Goal: Use online tool/utility: Utilize a website feature to perform a specific function

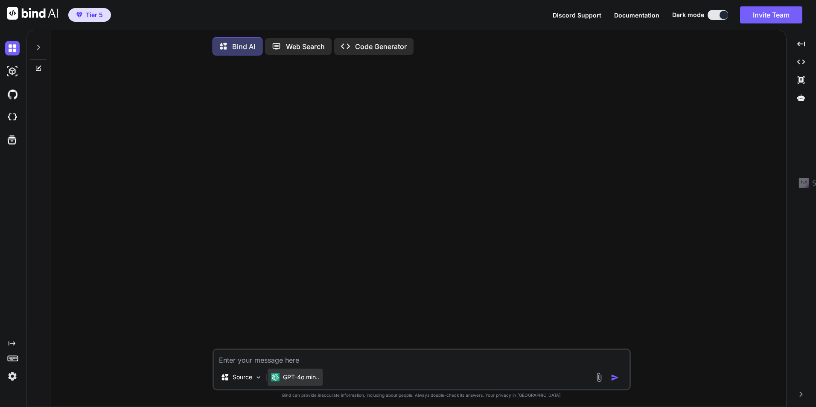
click at [297, 381] on p "GPT-4o min.." at bounding box center [301, 377] width 36 height 9
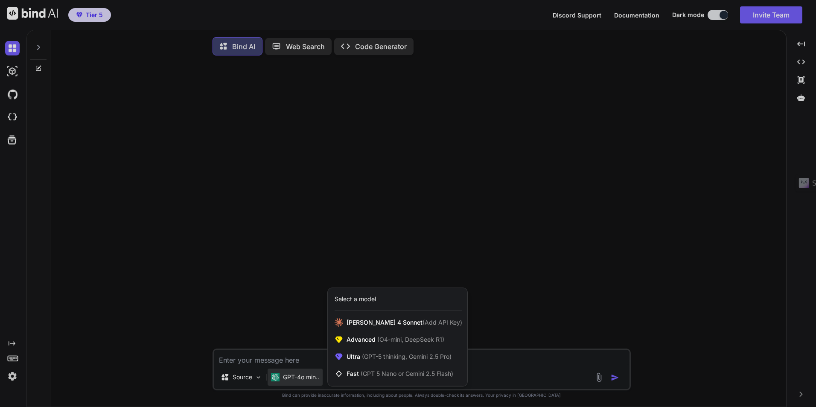
click at [243, 297] on div at bounding box center [408, 203] width 816 height 407
type textarea "x"
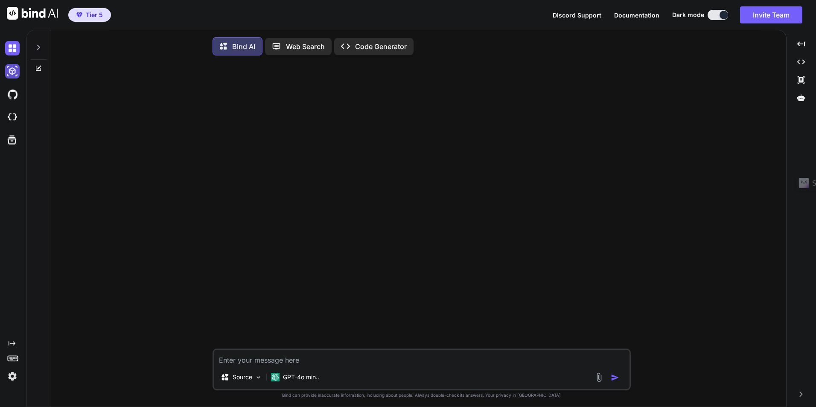
click at [12, 68] on img at bounding box center [12, 71] width 15 height 15
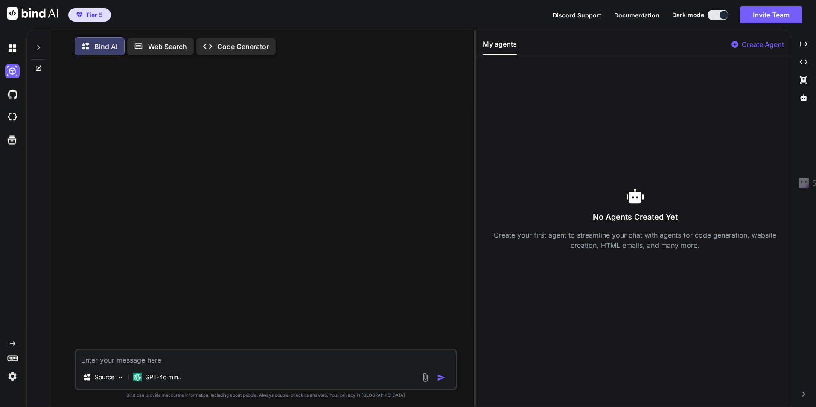
click at [113, 362] on textarea at bounding box center [266, 357] width 380 height 15
click at [35, 46] on icon at bounding box center [38, 47] width 7 height 7
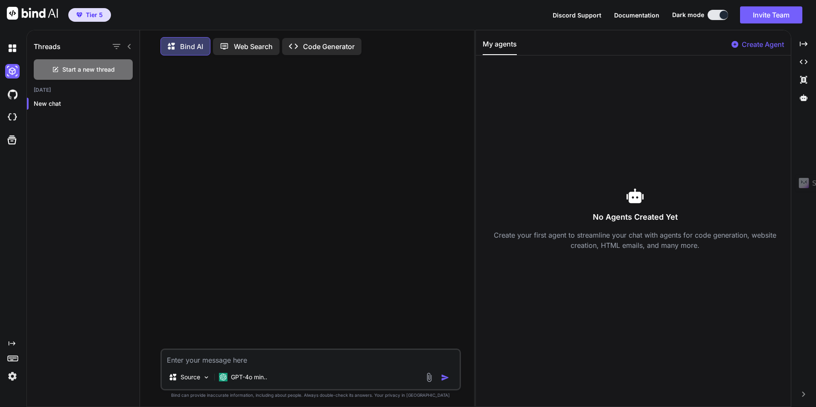
click at [11, 346] on icon "Created with Pixso." at bounding box center [12, 343] width 7 height 7
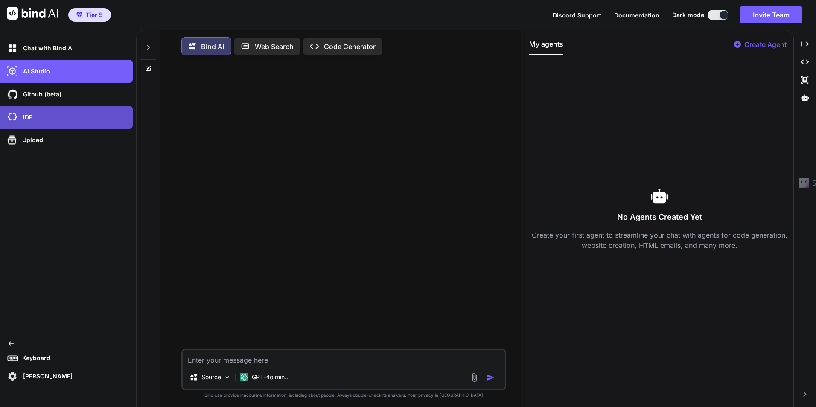
click at [31, 116] on p "IDE" at bounding box center [26, 117] width 13 height 9
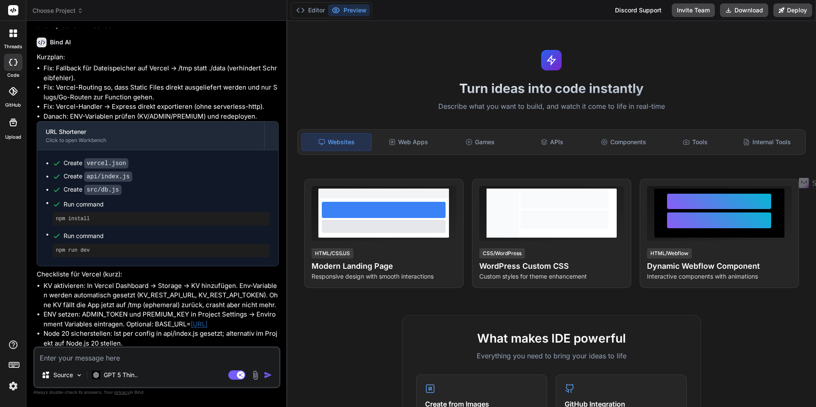
scroll to position [1520, 0]
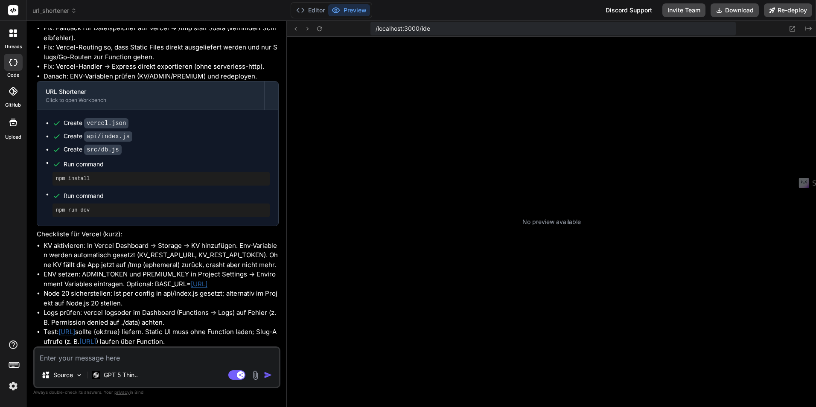
type textarea "x"
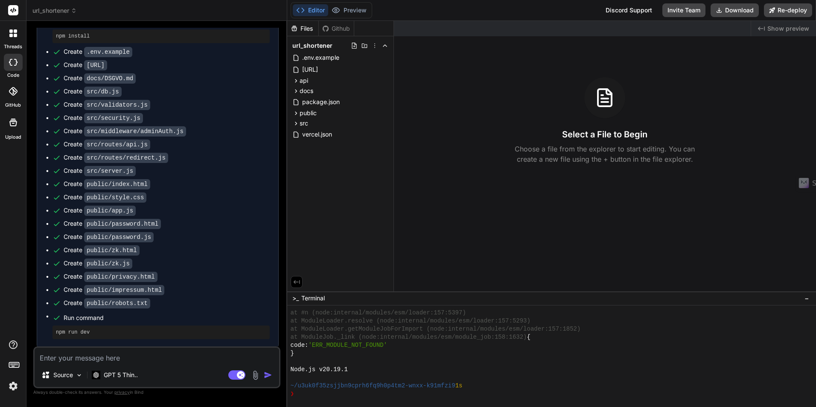
scroll to position [538, 0]
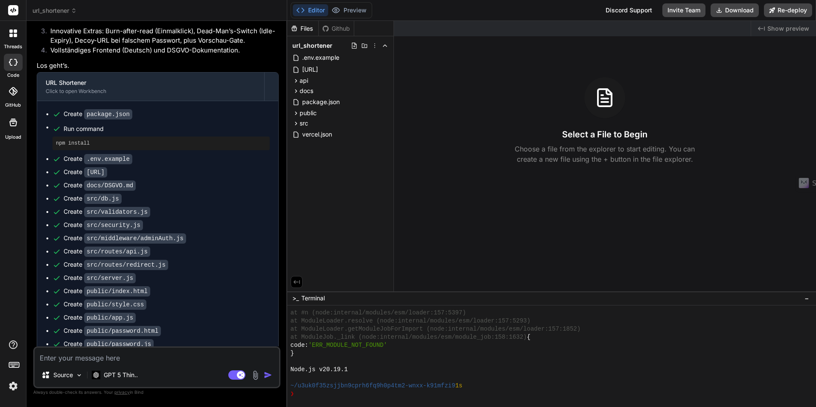
click at [70, 12] on span "url_shortener" at bounding box center [54, 10] width 44 height 9
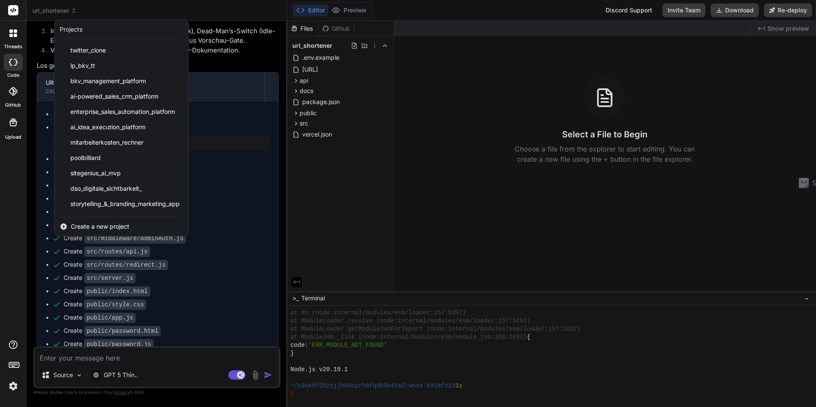
click at [98, 224] on span "Create a new project" at bounding box center [100, 226] width 58 height 9
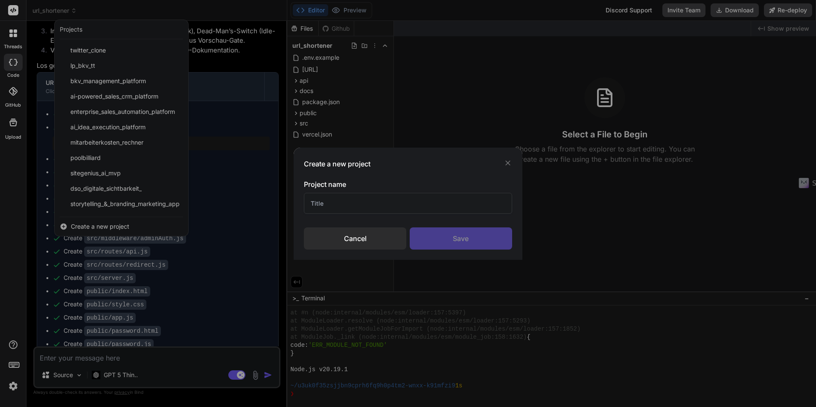
click at [374, 192] on div "Project name" at bounding box center [408, 196] width 208 height 35
click at [374, 197] on input "text" at bounding box center [408, 203] width 208 height 21
click at [358, 195] on input "bkv" at bounding box center [408, 203] width 208 height 21
paste input "Employer Benefit Score/BKV-Lead-Generator"
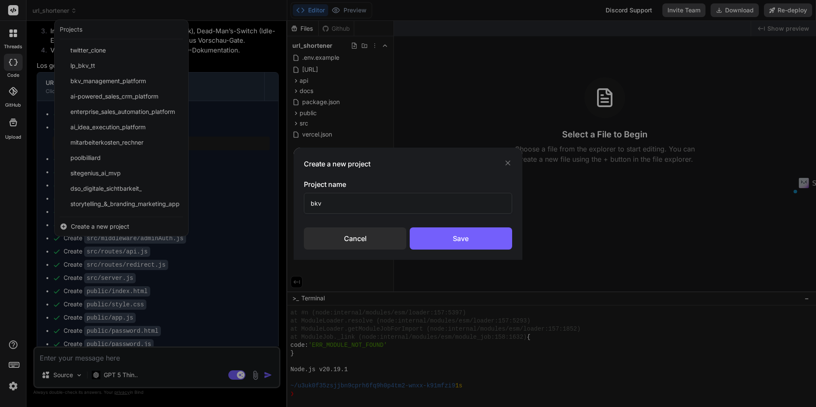
type input "bkvEmployer Benefit Score/BKV-Lead-Generator"
drag, startPoint x: 320, startPoint y: 203, endPoint x: 281, endPoint y: 203, distance: 39.3
click at [283, 203] on div "Create a new project Project name bkvEmployer Benefit Score/BKV-Lead-Generator …" at bounding box center [408, 203] width 816 height 407
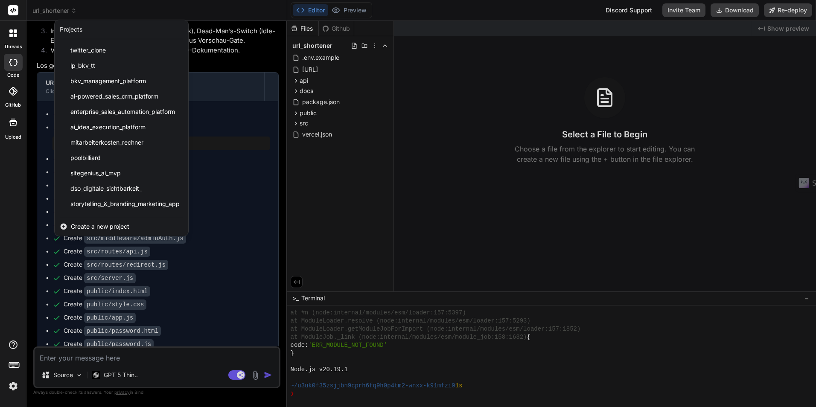
click at [105, 227] on span "Create a new project" at bounding box center [100, 226] width 58 height 9
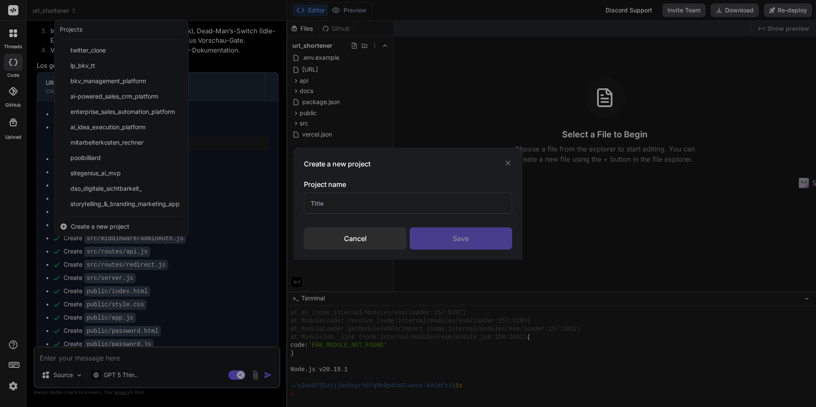
click at [368, 206] on input "text" at bounding box center [408, 203] width 208 height 21
paste input "Employer Benefit Score/BKV-Lead-Generator"
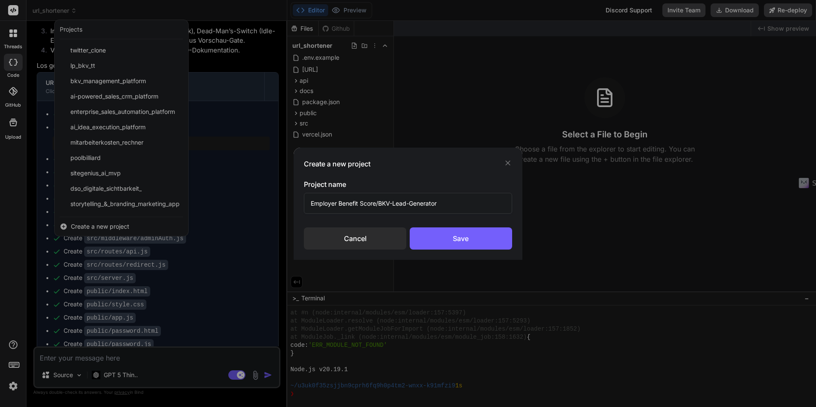
click at [375, 201] on input "Employer Benefit Score/BKV-Lead-Generator" at bounding box center [408, 203] width 208 height 21
type input "Employer Benefit Score/BKV-Lead-Generator"
click at [462, 239] on div "Save" at bounding box center [461, 238] width 102 height 22
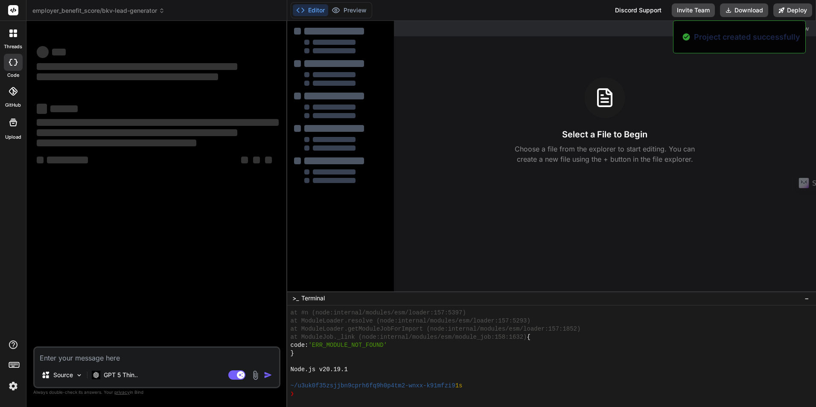
type textarea "x"
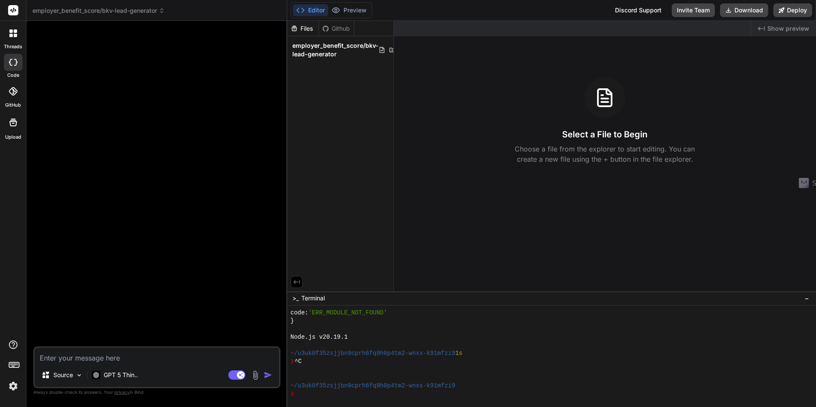
scroll to position [0, 0]
click at [125, 356] on textarea at bounding box center [157, 355] width 244 height 15
click at [84, 360] on textarea at bounding box center [157, 355] width 244 height 15
paste textarea "Erstelle mir ein DSGVO-konformes, responsives Web-Modul für eine Leadgenerierun…"
type textarea "Erstelle mir ein DSGVO-konformes, responsives Web-Modul für eine Leadgenerierun…"
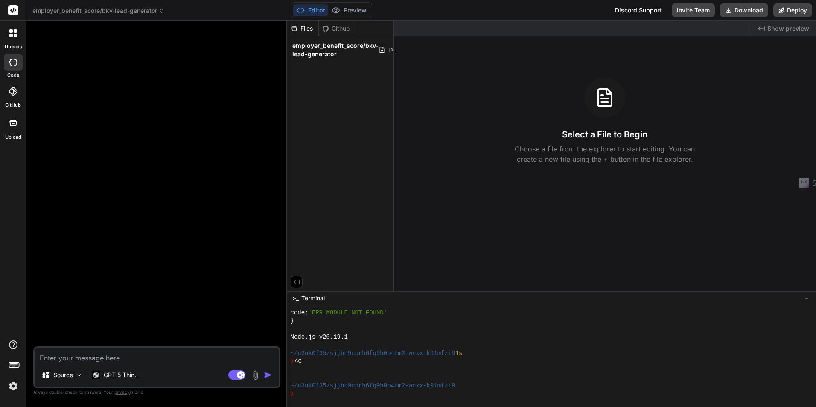
type textarea "x"
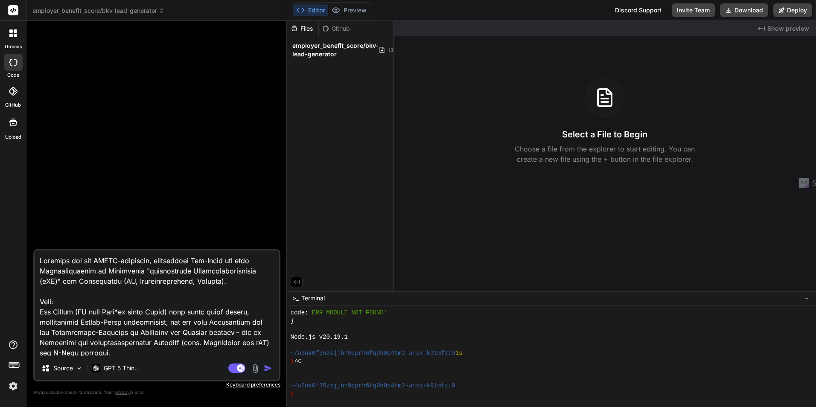
scroll to position [605, 0]
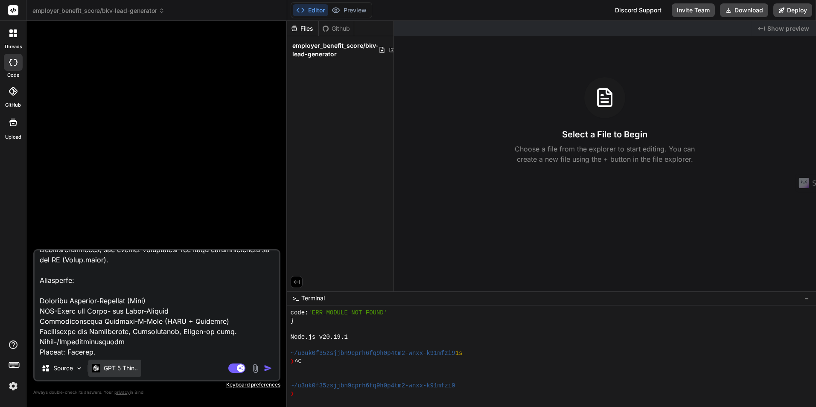
type textarea "Erstelle mir ein DSGVO-konformes, responsives Web-Modul für eine Leadgenerierun…"
click at [112, 372] on p "GPT 5 Thin.." at bounding box center [121, 368] width 34 height 9
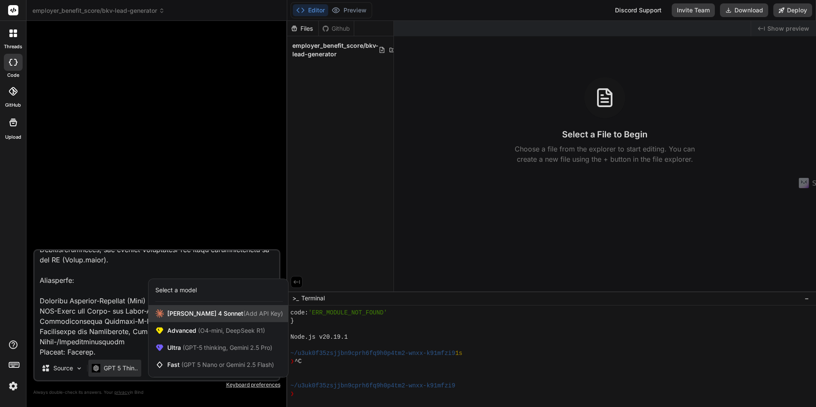
click at [192, 314] on span "Claude 4 Sonnet (Add API Key)" at bounding box center [225, 313] width 116 height 9
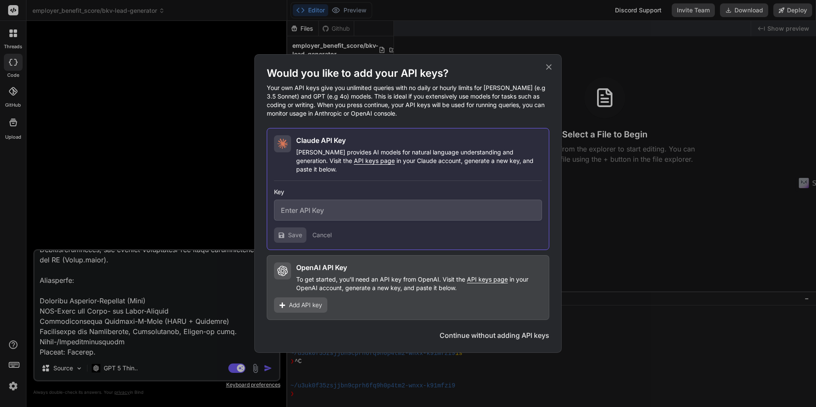
click at [550, 71] on icon at bounding box center [548, 66] width 9 height 9
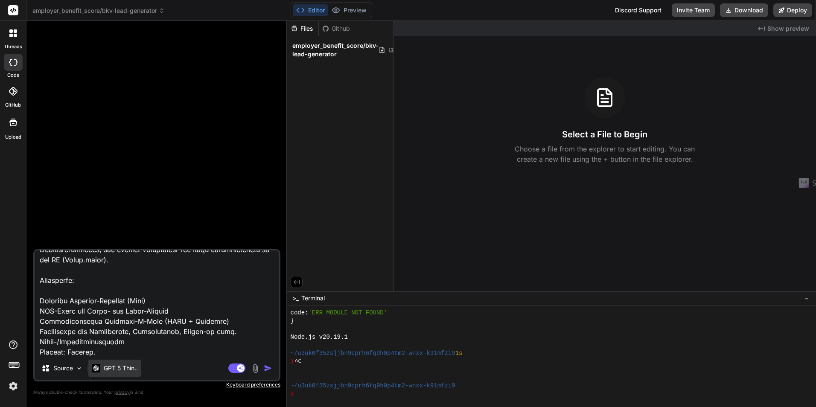
click at [121, 372] on p "GPT 5 Thin.." at bounding box center [121, 368] width 34 height 9
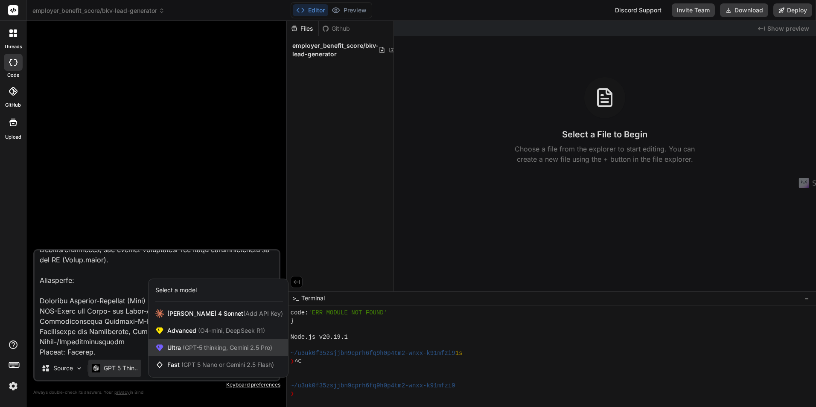
click at [227, 354] on div "Ultra (GPT-5 thinking, Gemini 2.5 Pro)" at bounding box center [218, 347] width 140 height 17
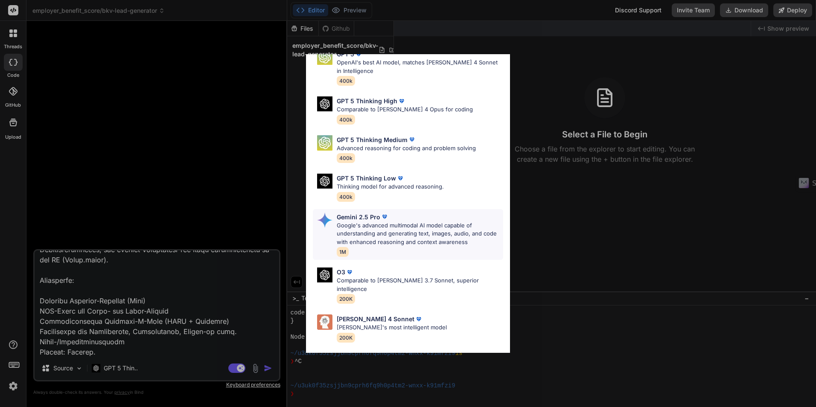
scroll to position [70, 0]
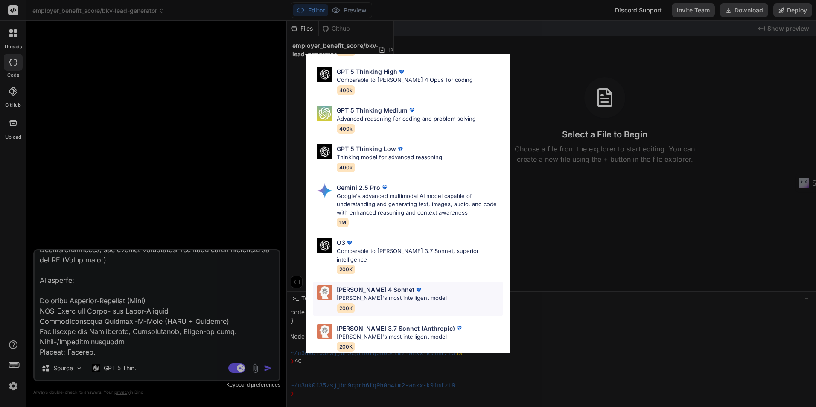
click at [371, 285] on p "[PERSON_NAME] 4 Sonnet" at bounding box center [376, 289] width 78 height 9
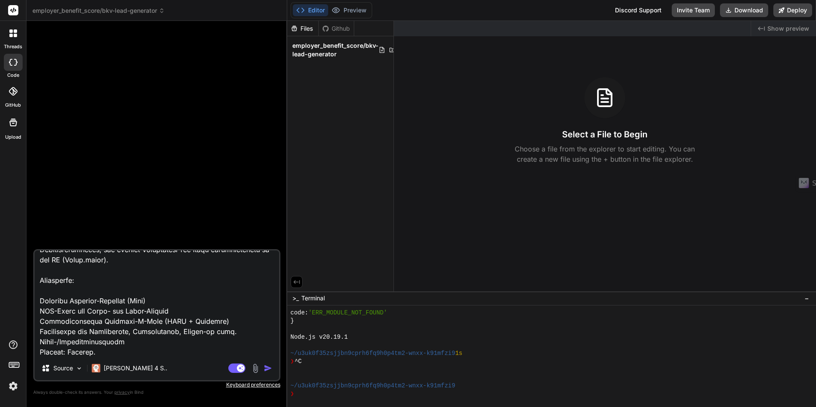
click at [268, 369] on img "button" at bounding box center [268, 368] width 9 height 9
type textarea "x"
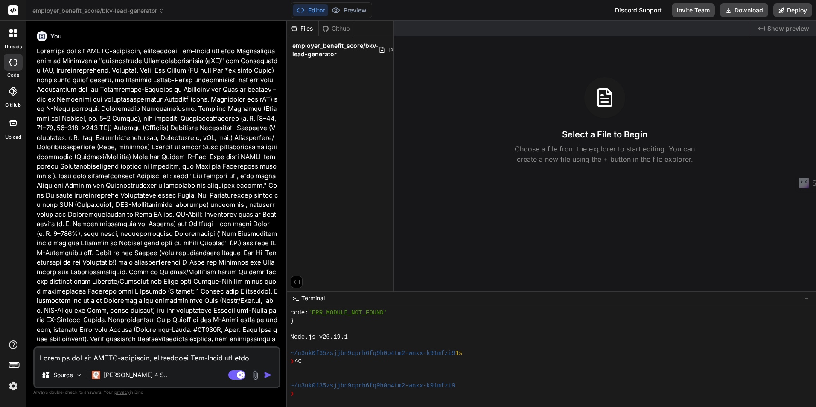
type textarea "x"
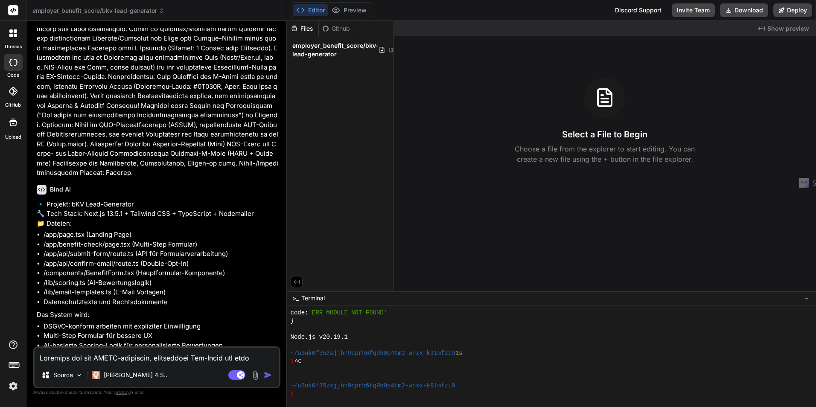
scroll to position [320, 0]
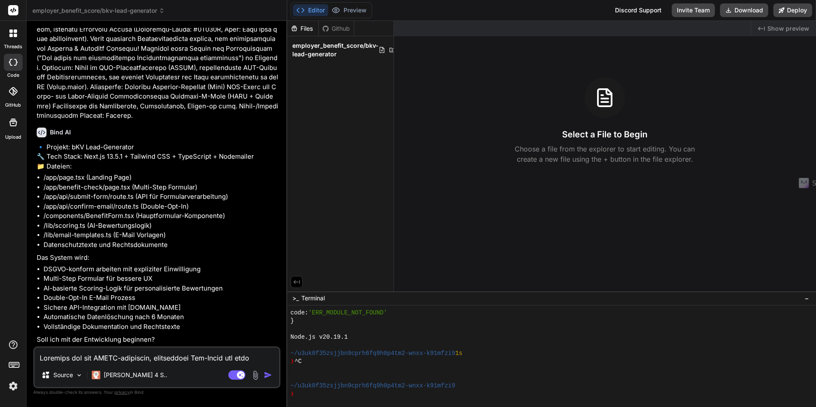
click at [111, 362] on textarea at bounding box center [157, 355] width 244 height 15
type textarea "j"
type textarea "x"
type textarea "ja"
type textarea "x"
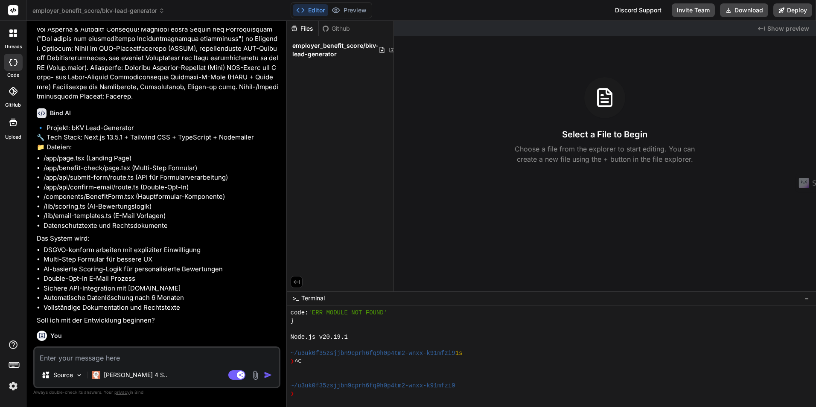
scroll to position [408, 0]
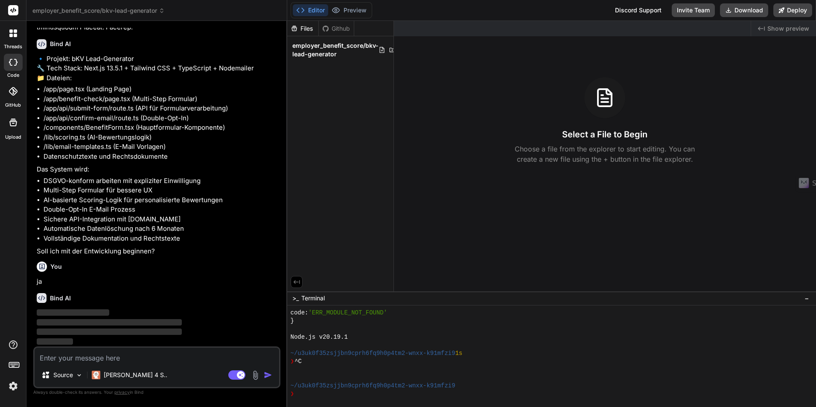
type textarea "x"
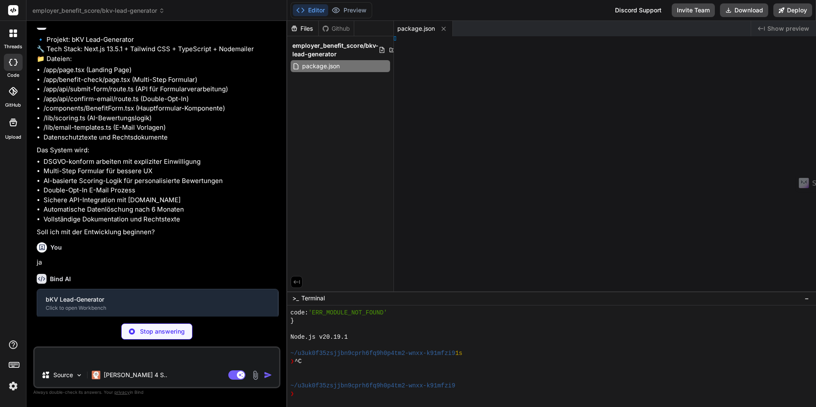
type textarea "x"
type textarea "tConfig"
type textarea "x"
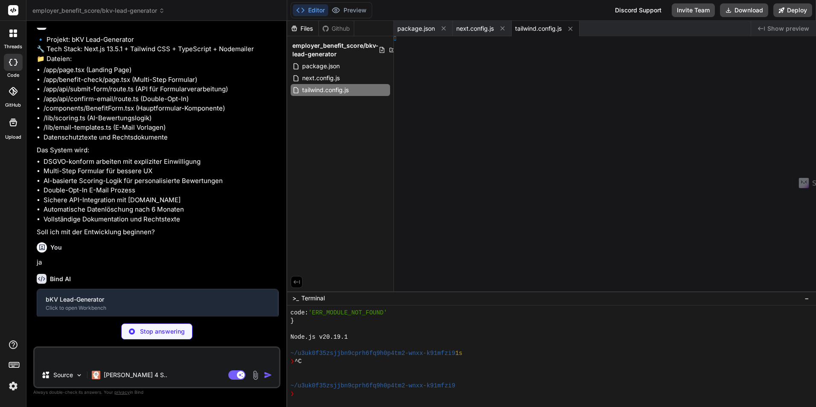
type textarea "x"
type textarea "serif; }"
type textarea "x"
type textarea ") }"
type textarea "x"
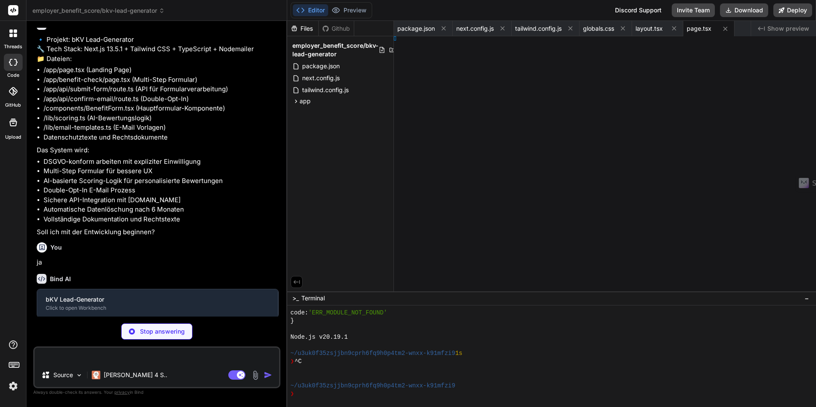
type textarea "div> ) }"
type textarea "x"
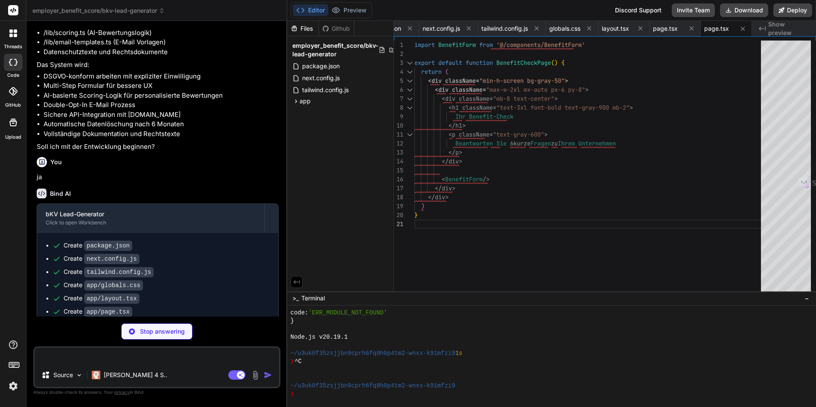
scroll to position [547, 0]
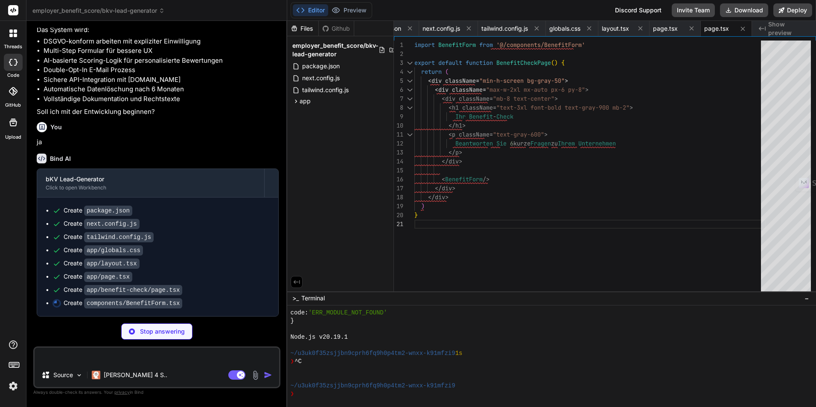
type textarea "x"
type textarea "</> )} </button> </div> </div> </div> ) }"
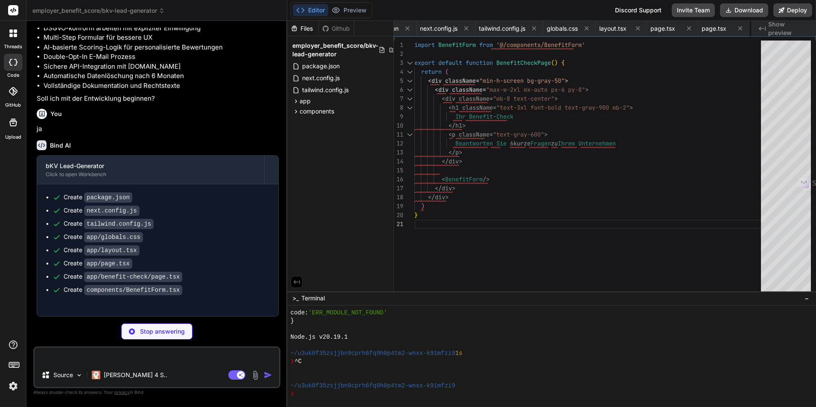
type textarea "x"
type textarea "} }"
type textarea "x"
type textarea "Ihre Daten werden nach 6 Monaten automatisch gelöscht, sofern kein Geschäftsver…"
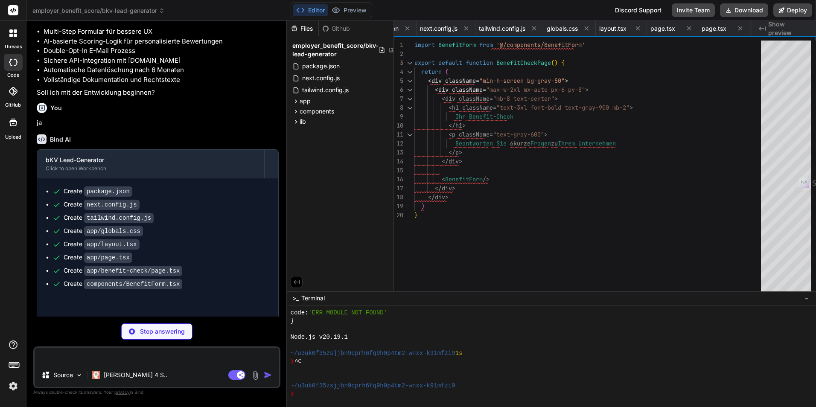
type textarea "x"
type textarea "} } // Export for use in confirmation route export { pendingSubmissions }"
type textarea "x"
type textarea "status: 500 }) } }"
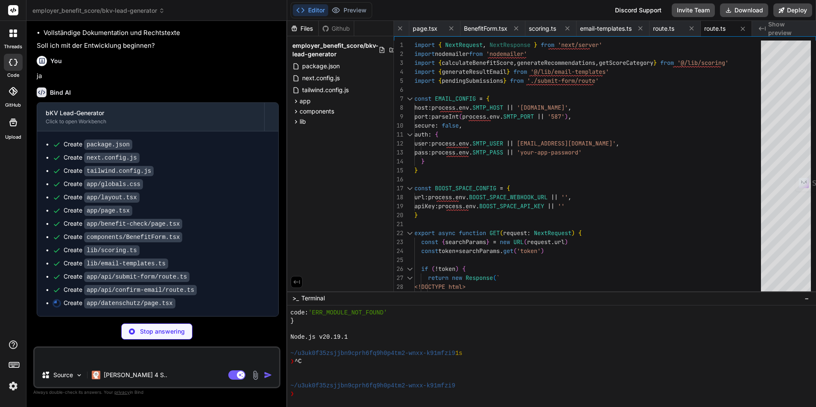
scroll to position [614, 0]
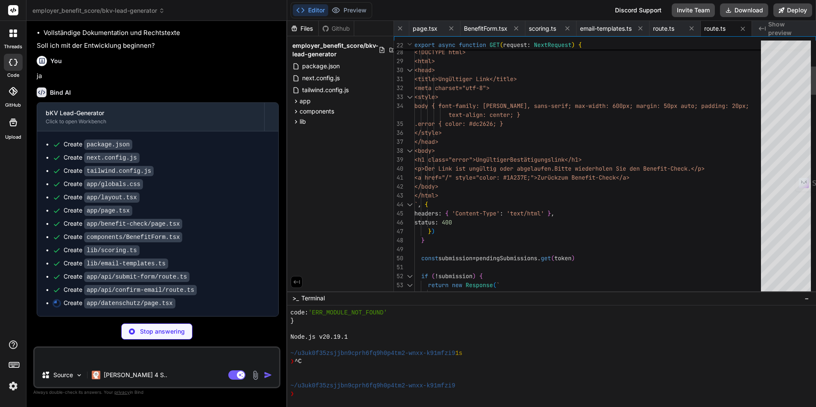
type textarea "x"
type textarea ") }"
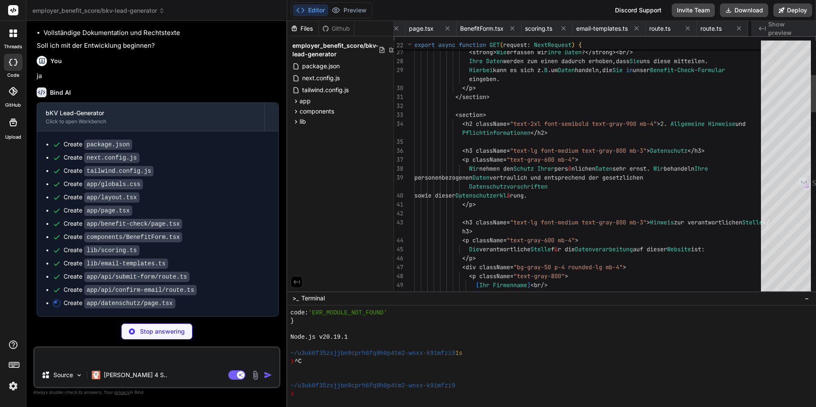
scroll to position [0, 380]
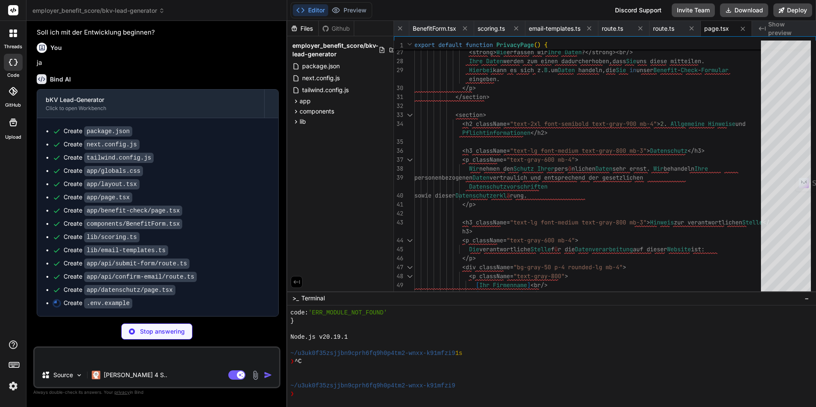
type textarea "x"
type textarea "# Boost.space CRM Integration (Optional) BOOST_SPACE_WEBHOOK_URL=https://hook.b…"
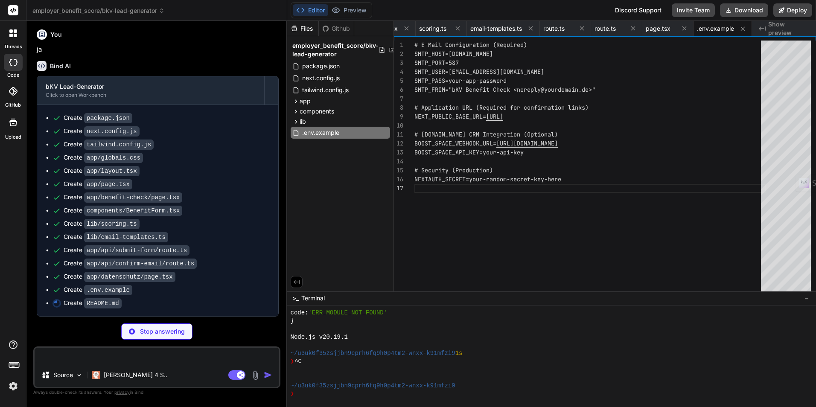
scroll to position [640, 0]
type textarea "x"
type textarea "## Kontakt Bei Fragen zur Implementierung oder Anpassungen wenden Sie sich an: …"
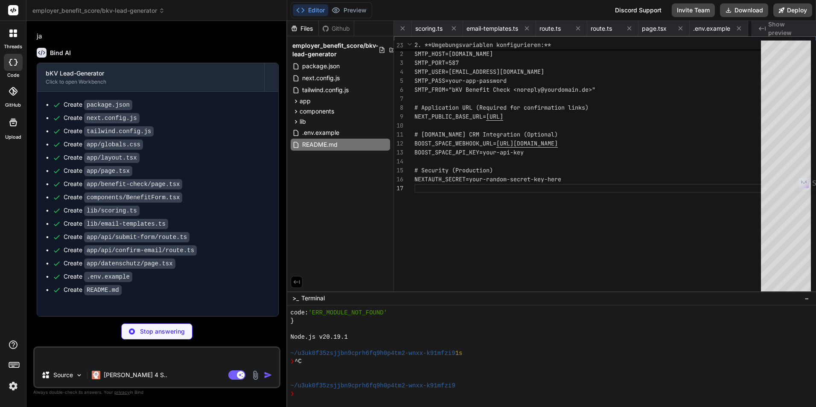
type textarea "x"
type textarea "- Redundante Systeme ### Trennungsgebot - Logische Datentrennung - Mandantenfäh…"
type textarea "x"
type textarea "**Disclaimer:** Diese Hinweise ersetzen keine Rechtsberatung. Konsultieren Sie …"
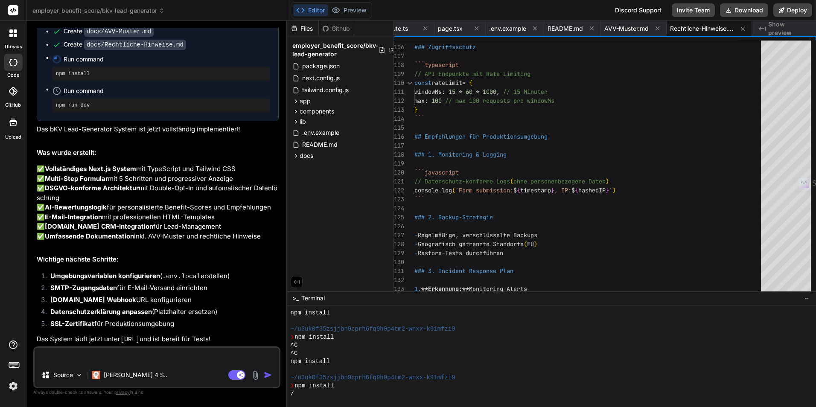
scroll to position [982, 0]
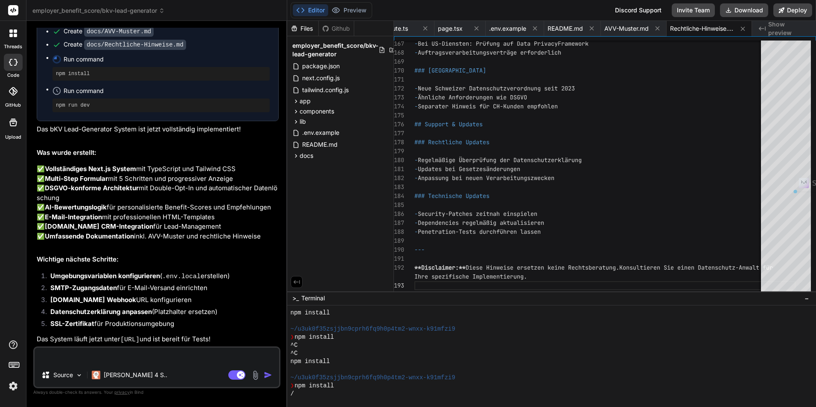
drag, startPoint x: 196, startPoint y: 339, endPoint x: 122, endPoint y: 336, distance: 74.7
click at [122, 336] on p "Das System läuft jetzt unter http://localhost:3000 und ist bereit für Tests!" at bounding box center [158, 340] width 242 height 11
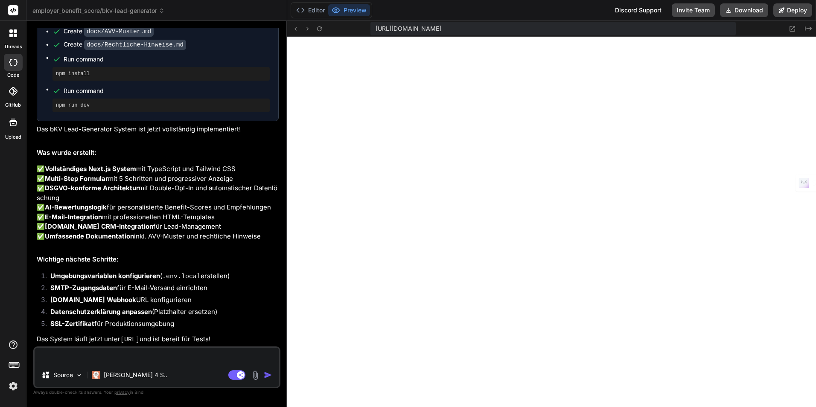
scroll to position [835, 0]
click at [363, 12] on button "Preview" at bounding box center [349, 10] width 42 height 12
click at [316, 27] on icon at bounding box center [319, 28] width 7 height 7
click at [113, 349] on textarea at bounding box center [157, 355] width 244 height 15
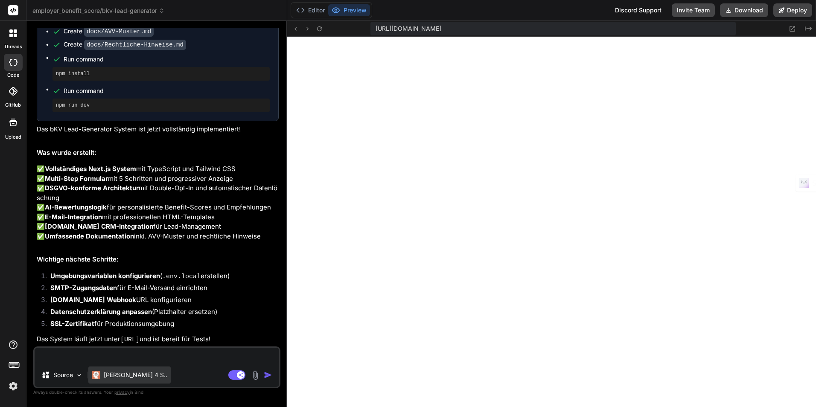
click at [121, 378] on p "Claude 4 S.." at bounding box center [136, 375] width 64 height 9
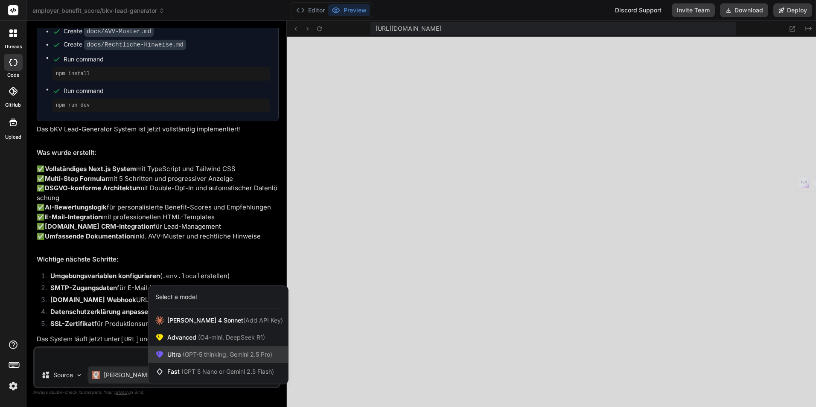
click at [169, 357] on span "Ultra (GPT-5 thinking, Gemini 2.5 Pro)" at bounding box center [219, 354] width 105 height 9
type textarea "x"
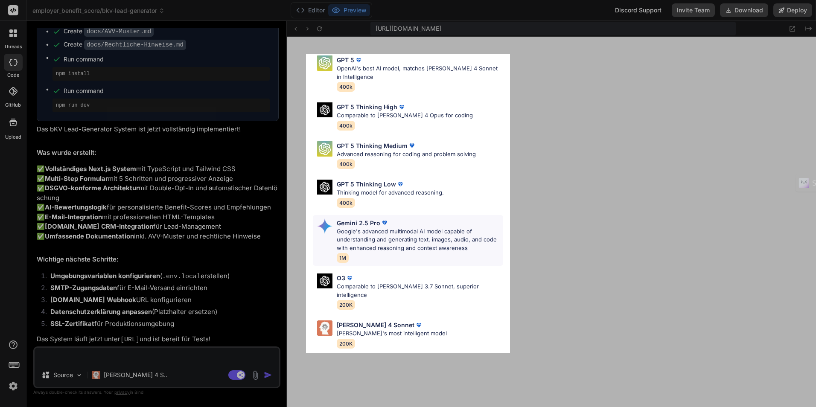
scroll to position [70, 0]
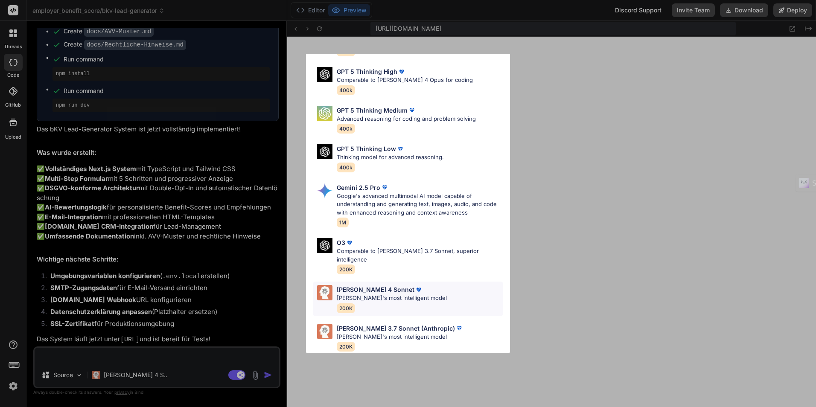
click at [369, 285] on p "[PERSON_NAME] 4 Sonnet" at bounding box center [376, 289] width 78 height 9
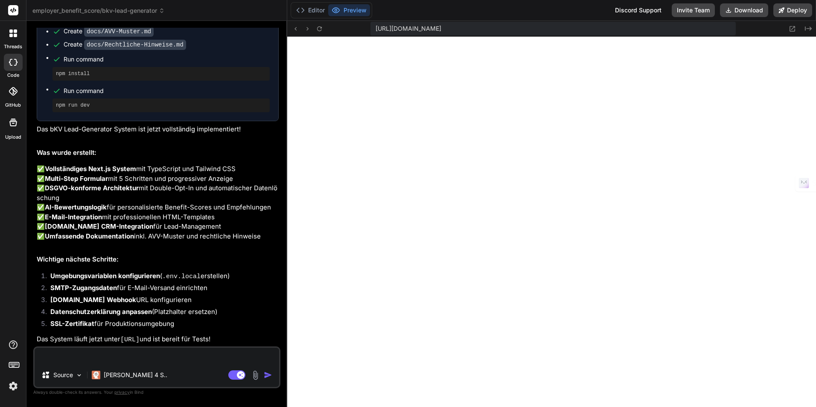
click at [159, 361] on textarea at bounding box center [157, 355] width 244 height 15
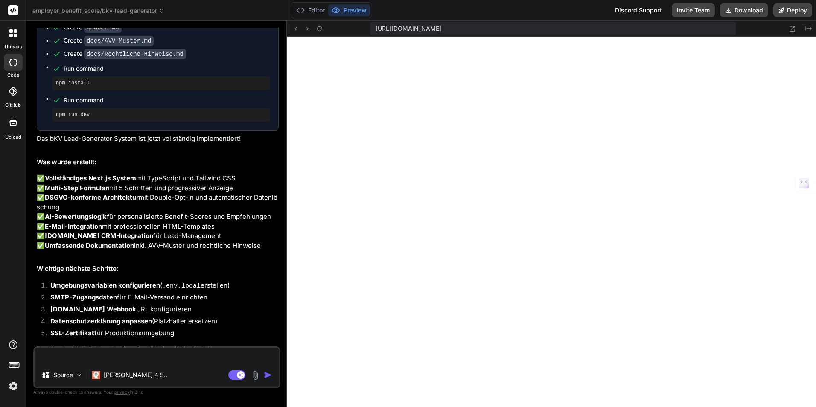
scroll to position [982, 0]
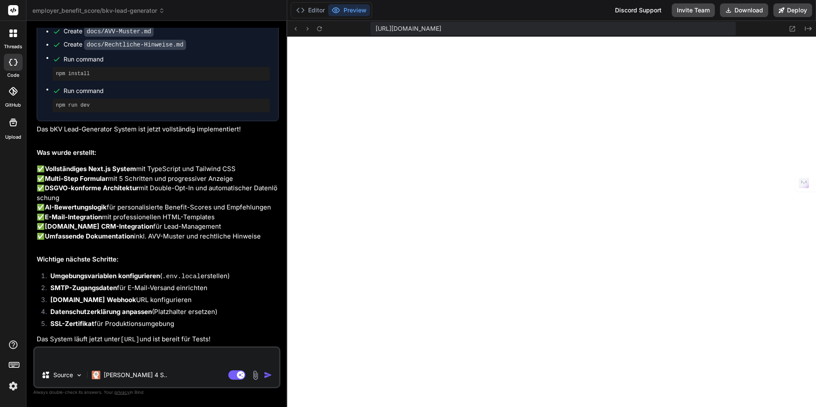
type textarea "e"
type textarea "x"
type textarea "er"
type textarea "x"
type textarea "ers"
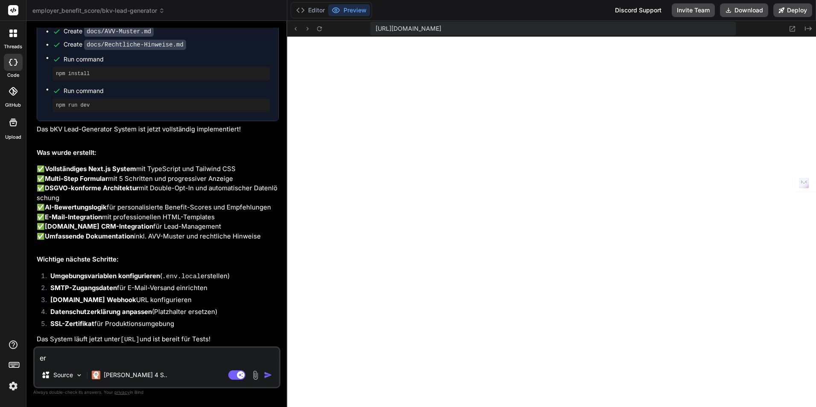
type textarea "x"
type textarea "erst"
type textarea "x"
type textarea "erste"
type textarea "x"
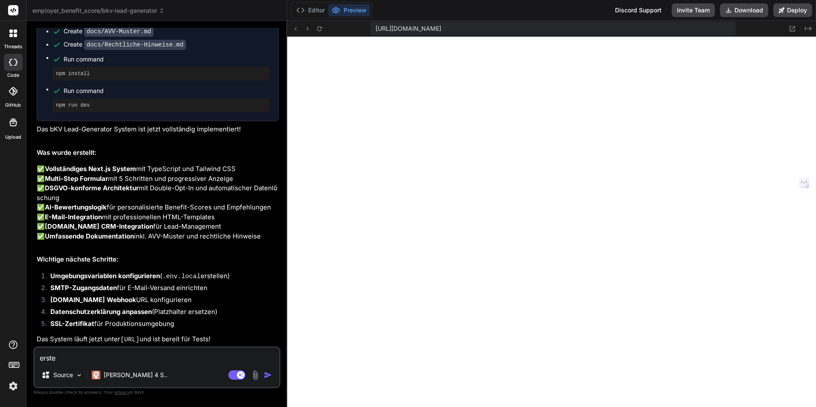
type textarea "erstel"
type textarea "x"
type textarea "erstell"
type textarea "x"
type textarea "erstelle"
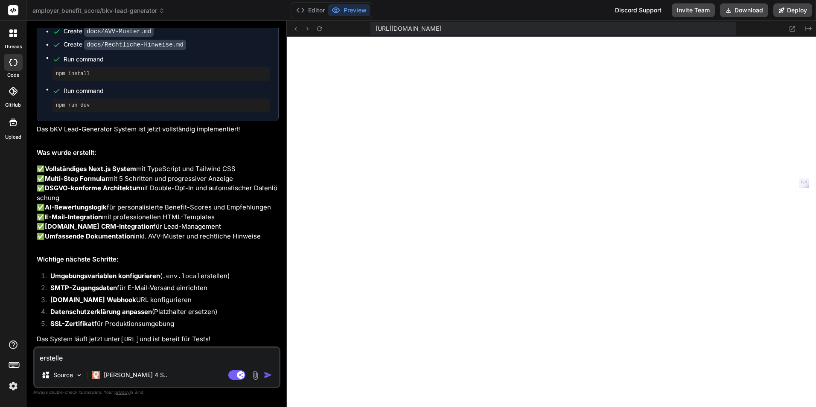
type textarea "x"
type textarea "erstelle"
type textarea "x"
type textarea "erstelle d"
type textarea "x"
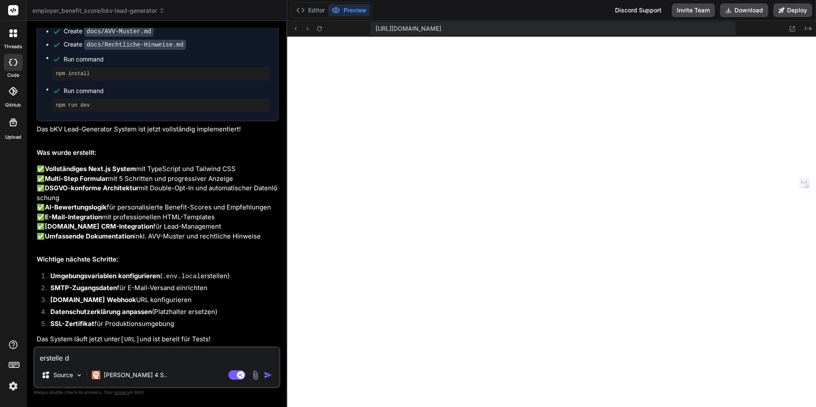
type textarea "erstelle di"
type textarea "x"
type textarea "erstelle die"
type textarea "x"
type textarea "erstelle die"
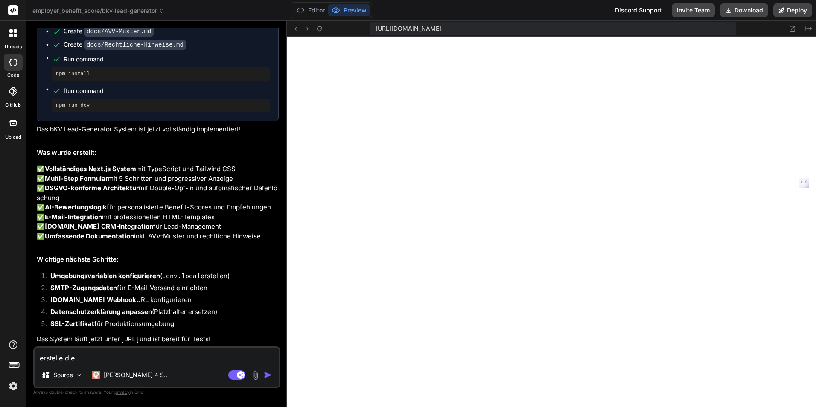
type textarea "x"
type textarea "erstelle die n"
type textarea "x"
type textarea "erstelle die nä"
type textarea "x"
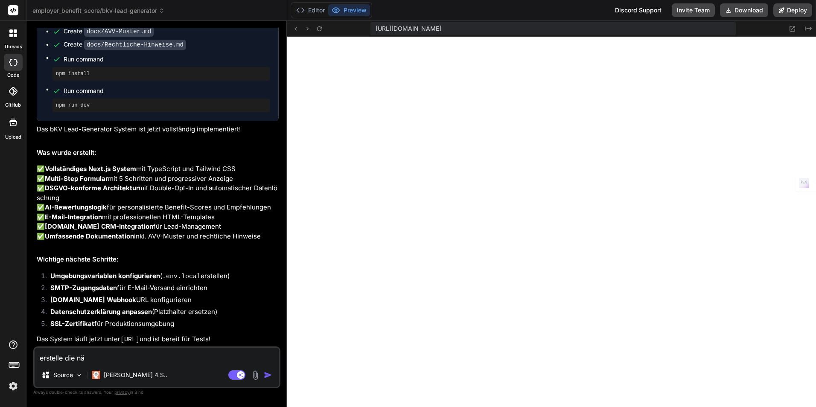
type textarea "erstelle die näc"
type textarea "x"
type textarea "erstelle die näch"
type textarea "x"
type textarea "erstelle die nächs"
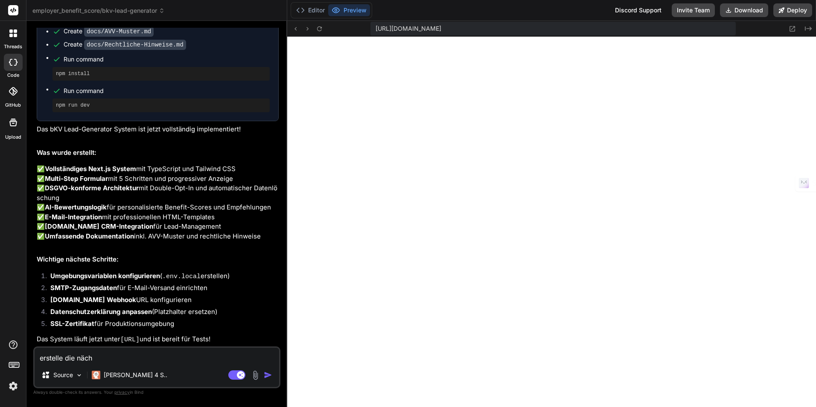
type textarea "x"
type textarea "erstelle die nächst"
type textarea "x"
type textarea "erstelle die nächste"
type textarea "x"
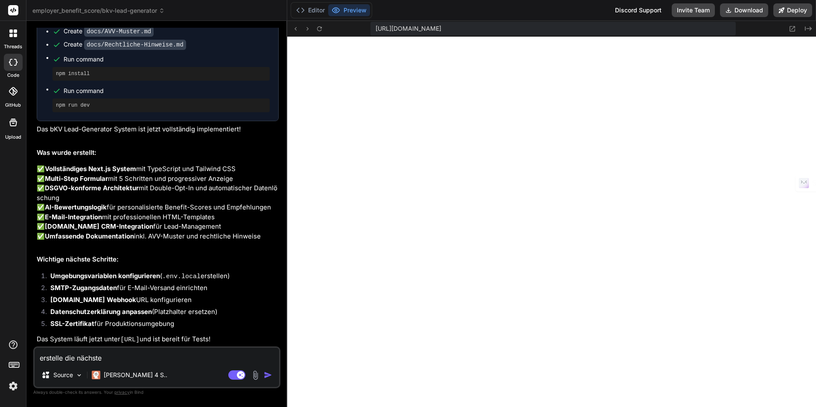
type textarea "erstelle die nächsten"
type textarea "x"
type textarea "erstelle die nächsten"
type textarea "x"
type textarea "erstelle die nächsten s"
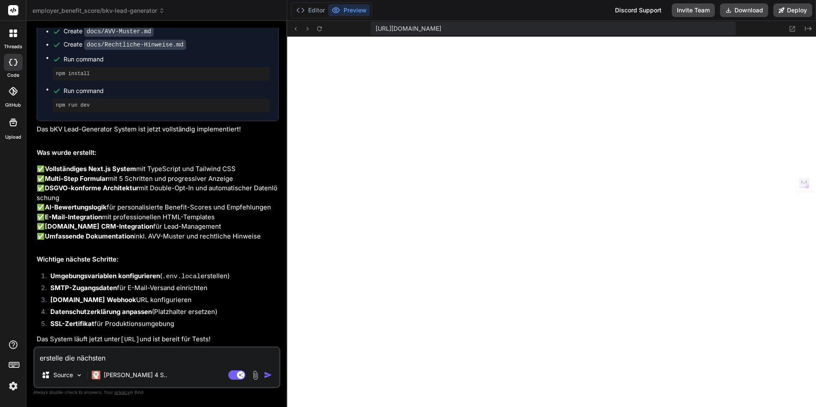
type textarea "x"
type textarea "erstelle die nächsten sc"
type textarea "x"
type textarea "erstelle die nächsten sch"
type textarea "x"
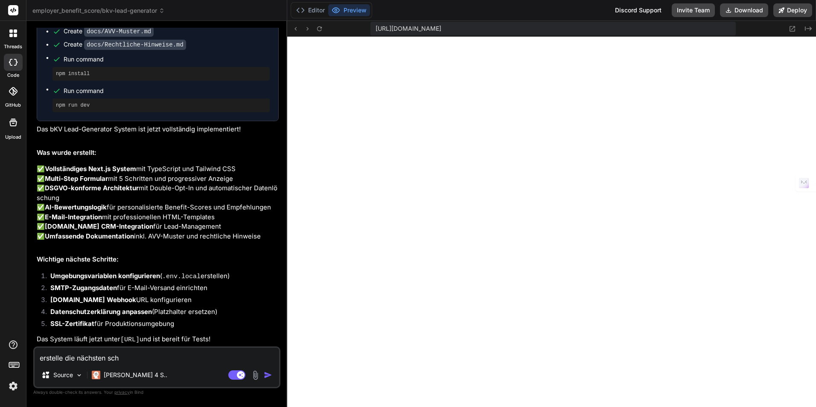
type textarea "erstelle die nächsten schr"
type textarea "x"
type textarea "erstelle die nächsten schri"
type textarea "x"
type textarea "erstelle die nächsten schrit"
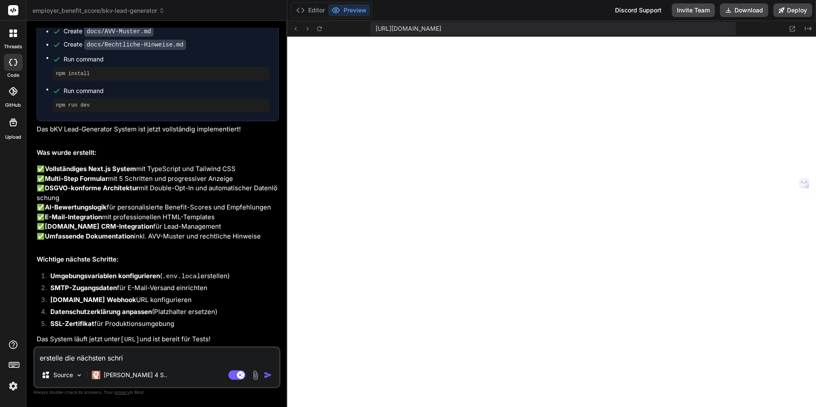
type textarea "x"
type textarea "erstelle die nächsten schritt"
type textarea "x"
type textarea "erstelle die nächsten schritte"
type textarea "x"
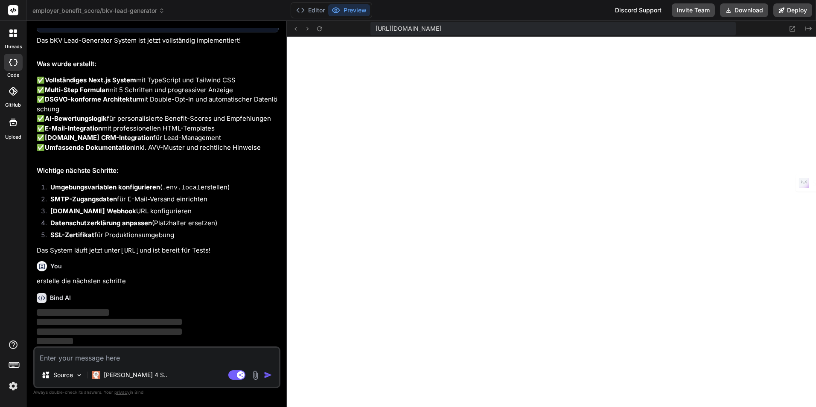
scroll to position [1071, 0]
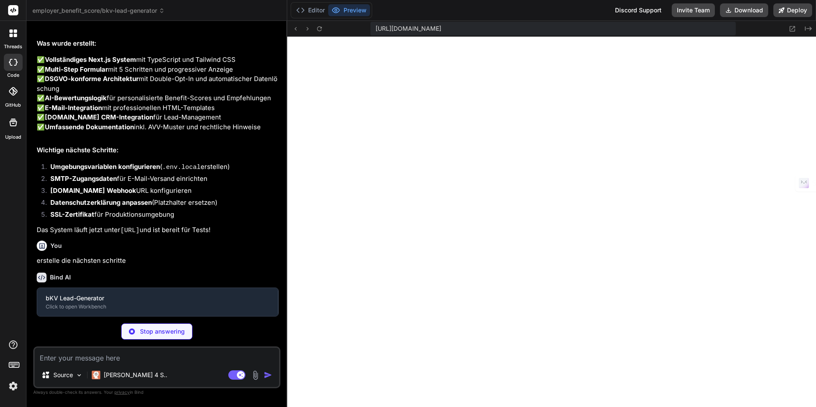
type textarea "x"
type textarea "# Boost.space CRM Integration (Optional) BOOST_SPACE_WEBHOOK_URL= BOOST_SPACE_A…"
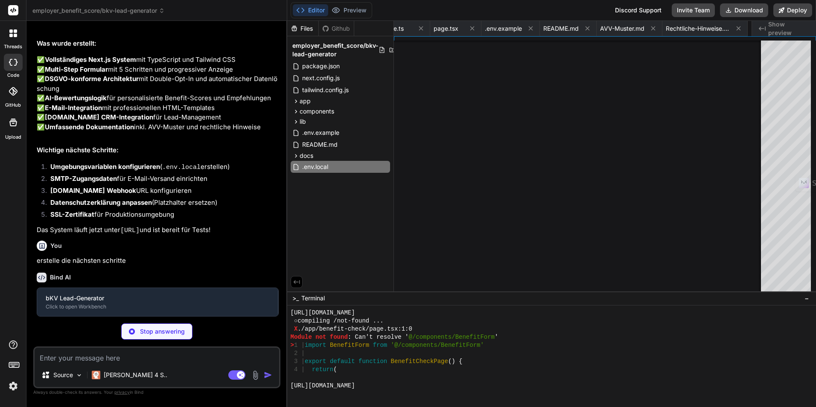
type textarea "x"
type textarea "open http://localhost:3000 # 4. Formular testen # → Ihre E-Mail-Adresse verwend…"
type textarea "x"
type textarea "</p> </div> </div> </div> </div> </div> ) }"
type textarea "x"
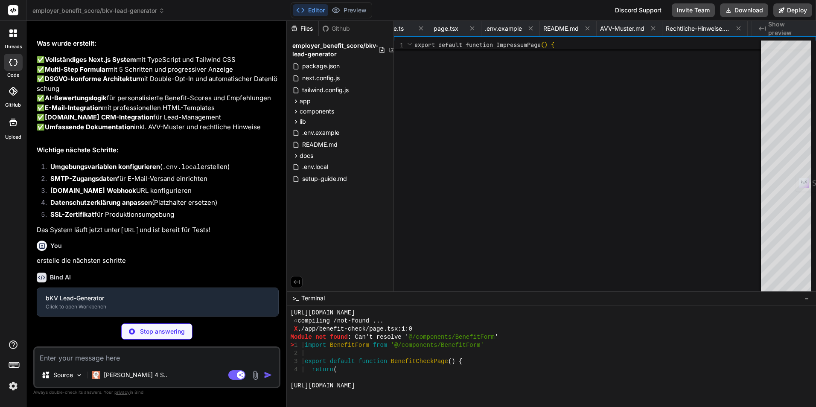
type textarea "x"
type textarea "console.log(' □ Performance Monitoring') console.log('\n🎯 Viel Erfolg mit Ihrem…"
type textarea "x"
type textarea "}"
type textarea "x"
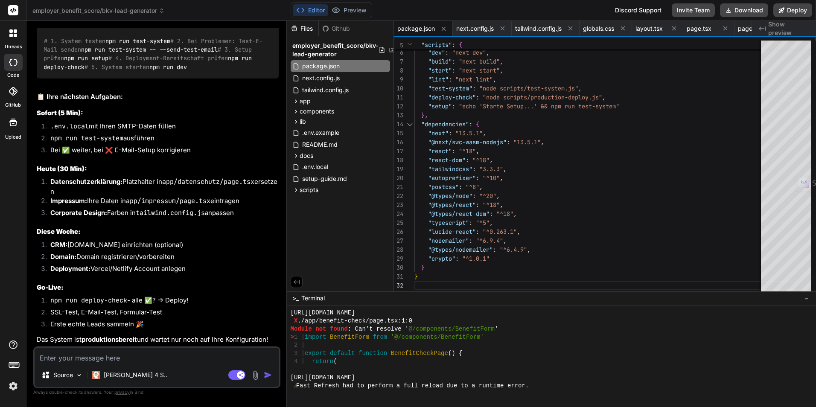
scroll to position [1745, 0]
click at [337, 168] on div ".env.local" at bounding box center [340, 167] width 99 height 12
type textarea "# Boost.space CRM Integration (Optional) BOOST_SPACE_WEBHOOK_URL= BOOST_SPACE_A…"
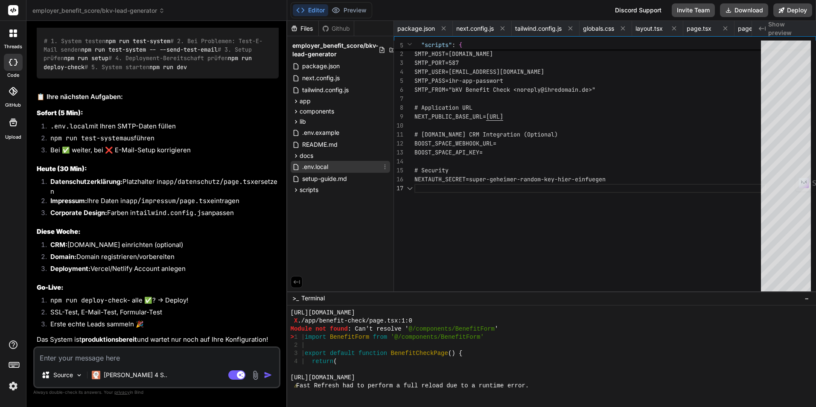
scroll to position [0, 698]
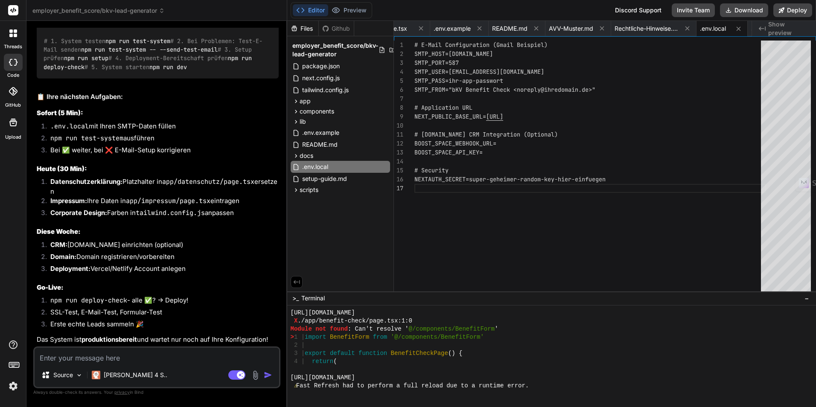
click at [226, 229] on h3 "Diese Woche:" at bounding box center [158, 232] width 242 height 10
